Goal: Navigation & Orientation: Find specific page/section

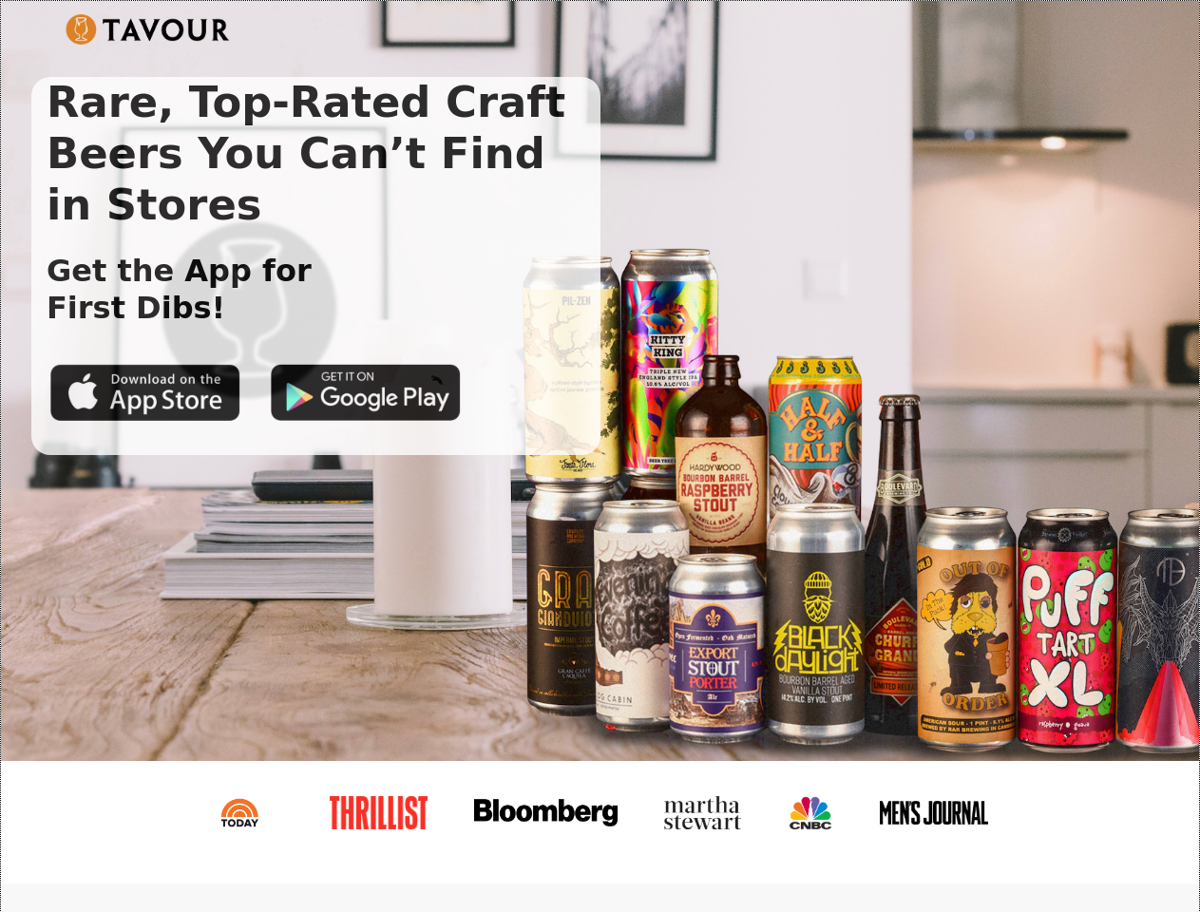
click at [147, 29] on img at bounding box center [148, 29] width 164 height 30
